Goal: Information Seeking & Learning: Learn about a topic

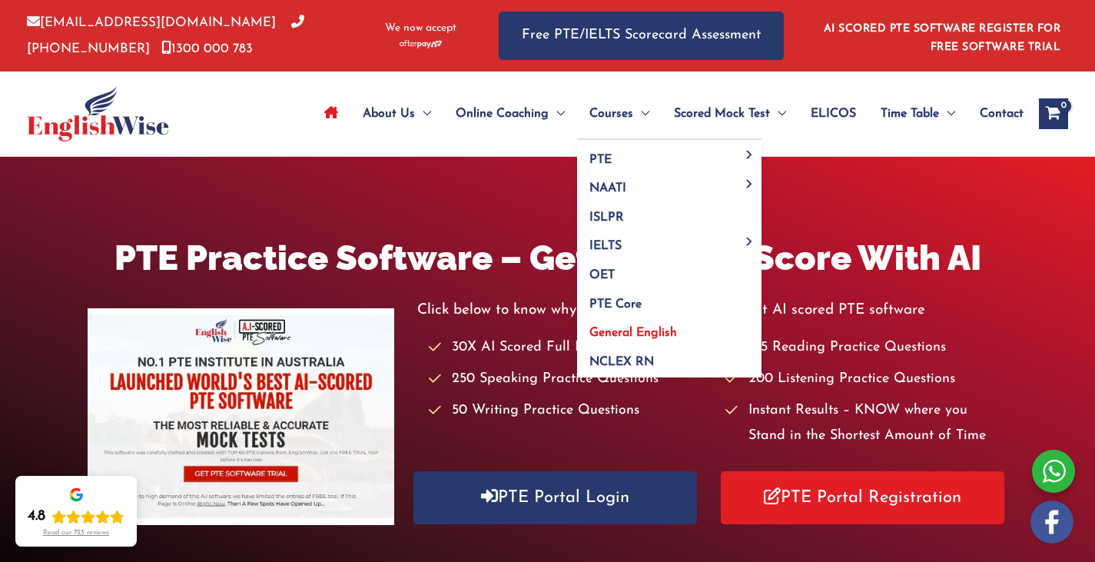
click at [652, 326] on link "General English" at bounding box center [669, 328] width 184 height 29
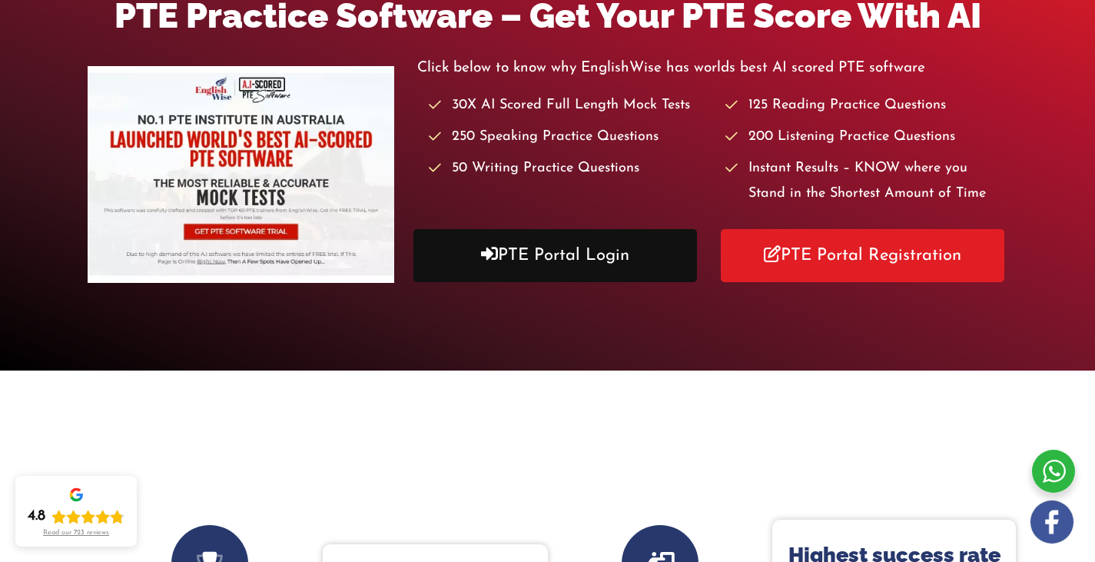
scroll to position [307, 0]
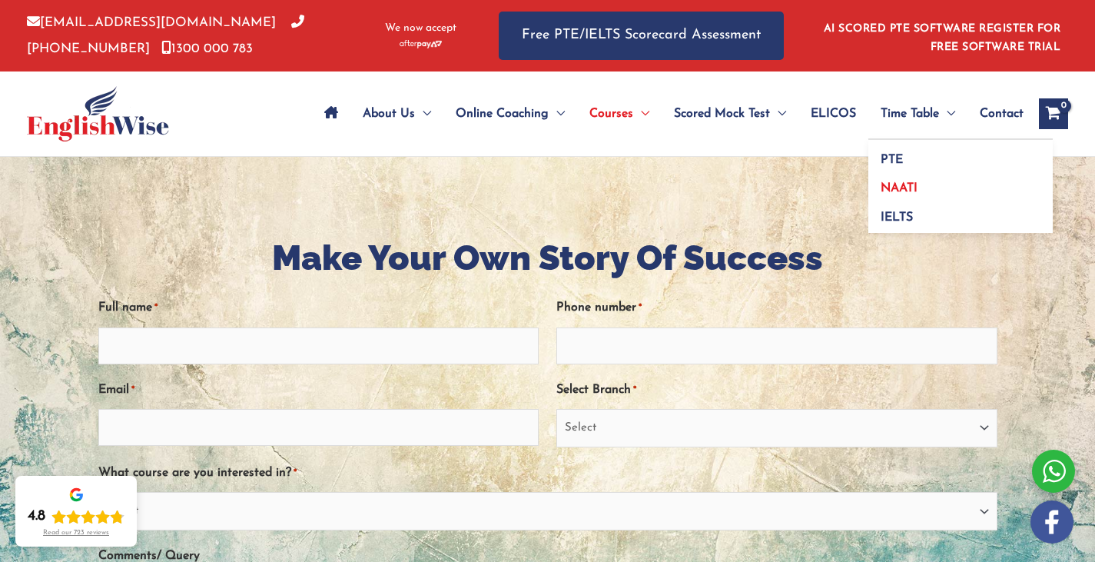
click at [908, 182] on span "NAATI" at bounding box center [899, 188] width 37 height 12
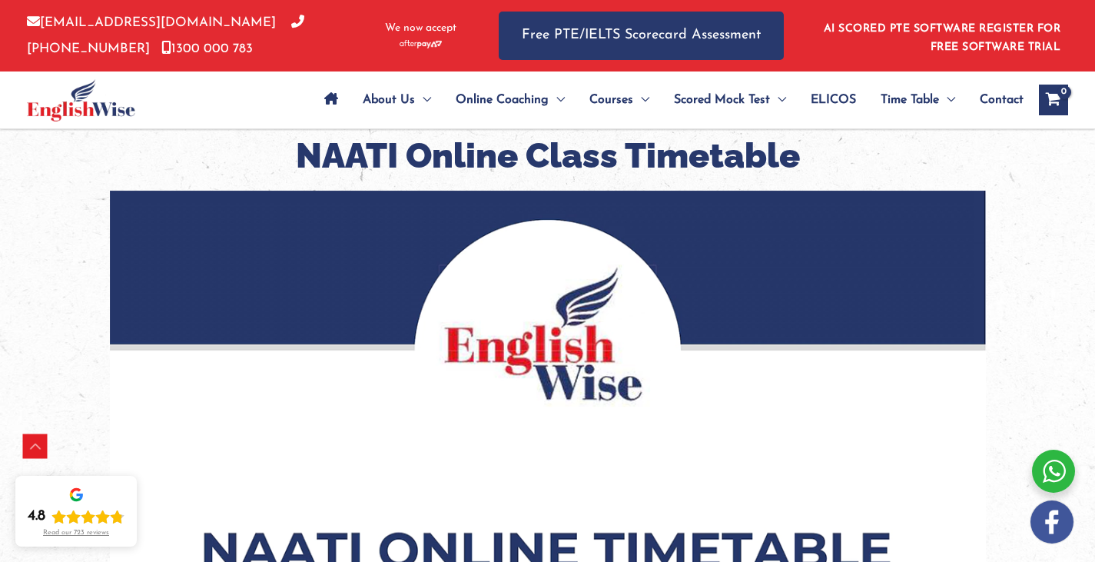
scroll to position [692, 0]
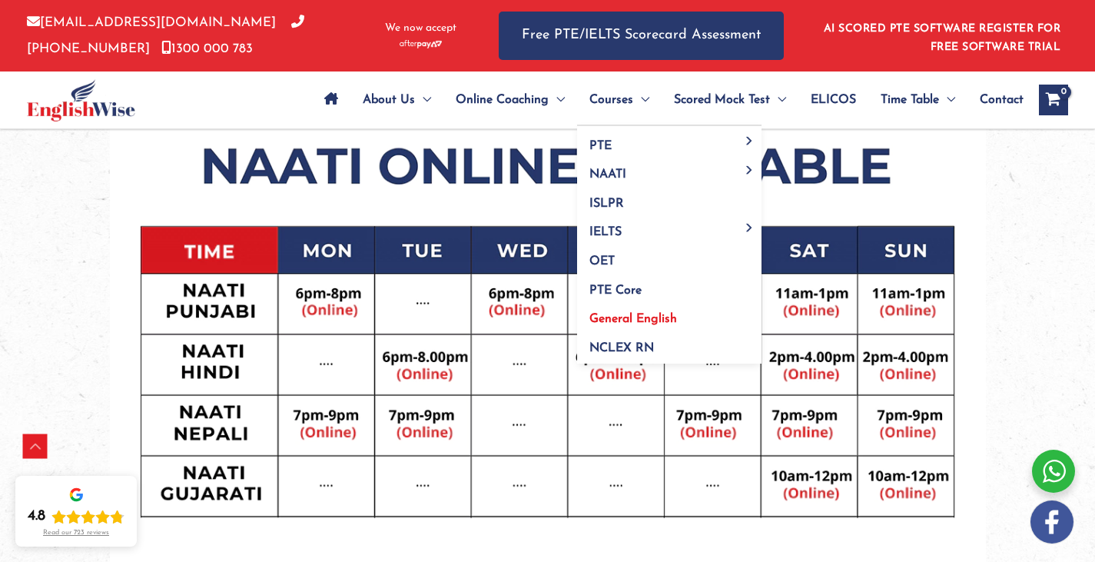
click at [634, 319] on span "General English" at bounding box center [634, 319] width 88 height 12
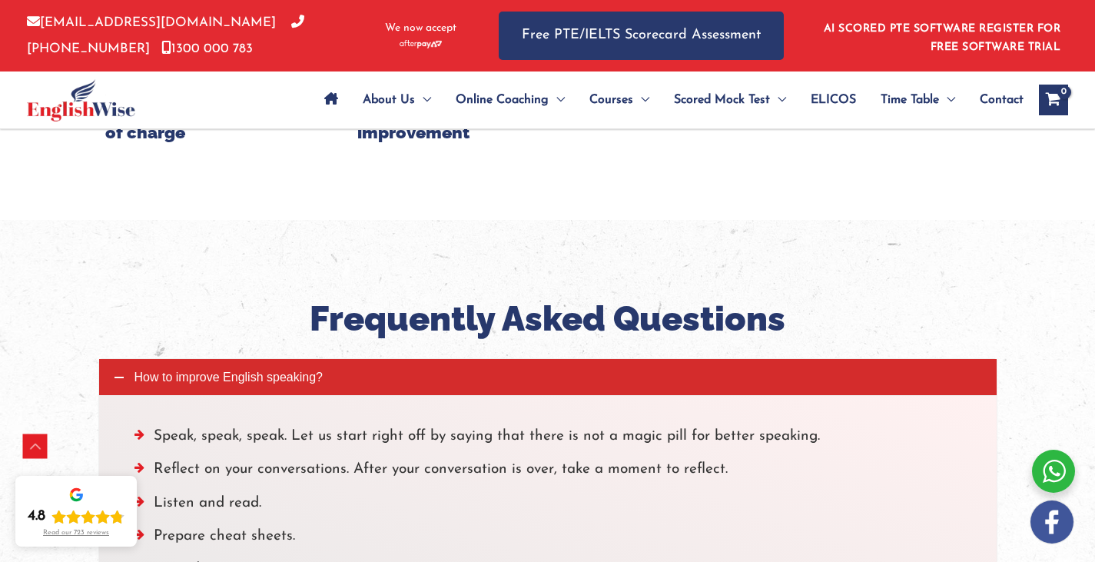
scroll to position [1537, 0]
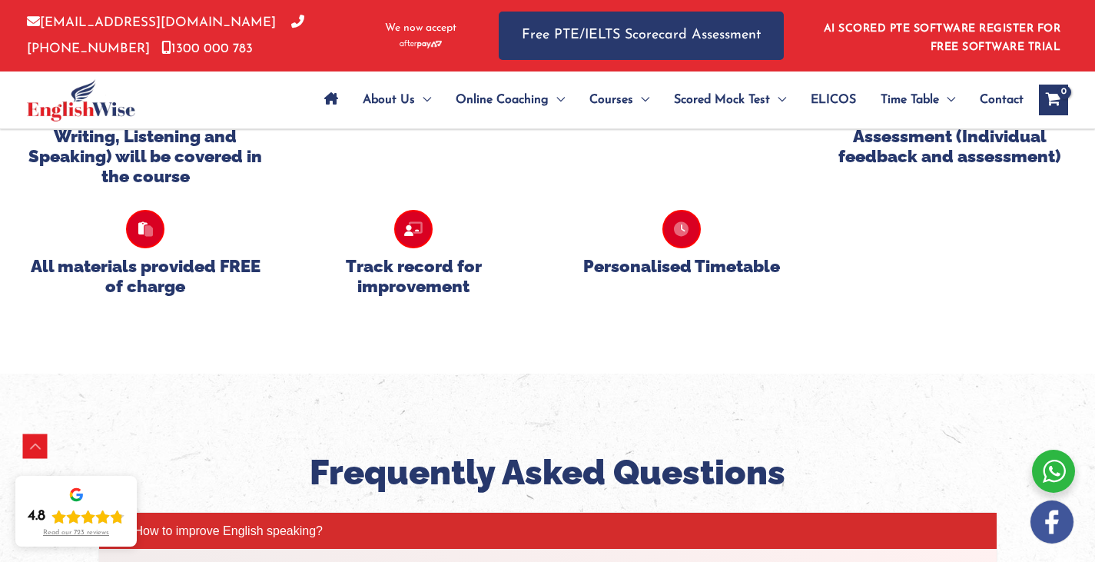
click at [685, 231] on icon at bounding box center [682, 229] width 38 height 38
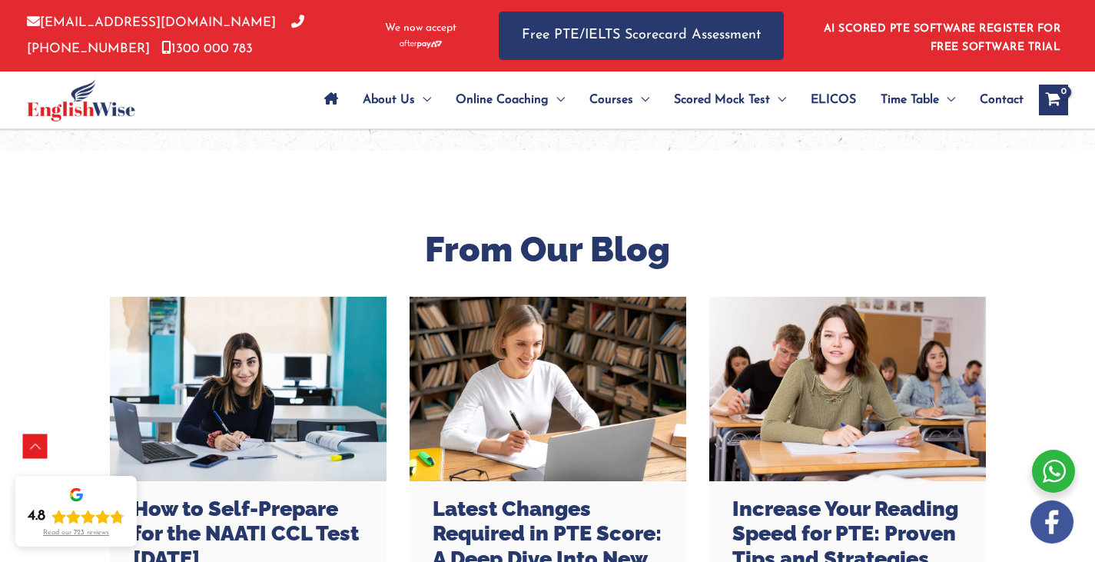
scroll to position [1921, 0]
